Goal: Transaction & Acquisition: Register for event/course

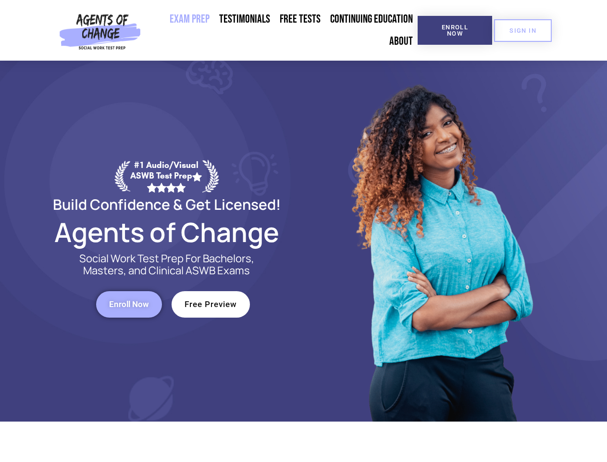
click at [304, 231] on div at bounding box center [441, 241] width 274 height 361
click at [455, 30] on span "Enroll Now" at bounding box center [455, 30] width 44 height 12
click at [523, 30] on span "SIGN IN" at bounding box center [523, 30] width 27 height 6
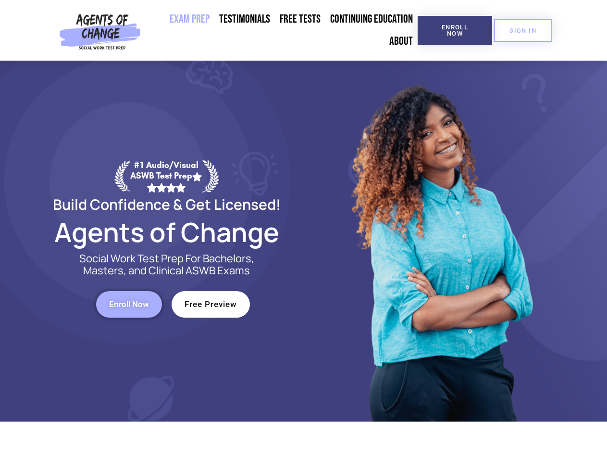
click at [129, 304] on span "Enroll Now" at bounding box center [129, 304] width 40 height 8
click at [211, 304] on span "Free Preview" at bounding box center [211, 304] width 52 height 8
